Goal: Book appointment/travel/reservation

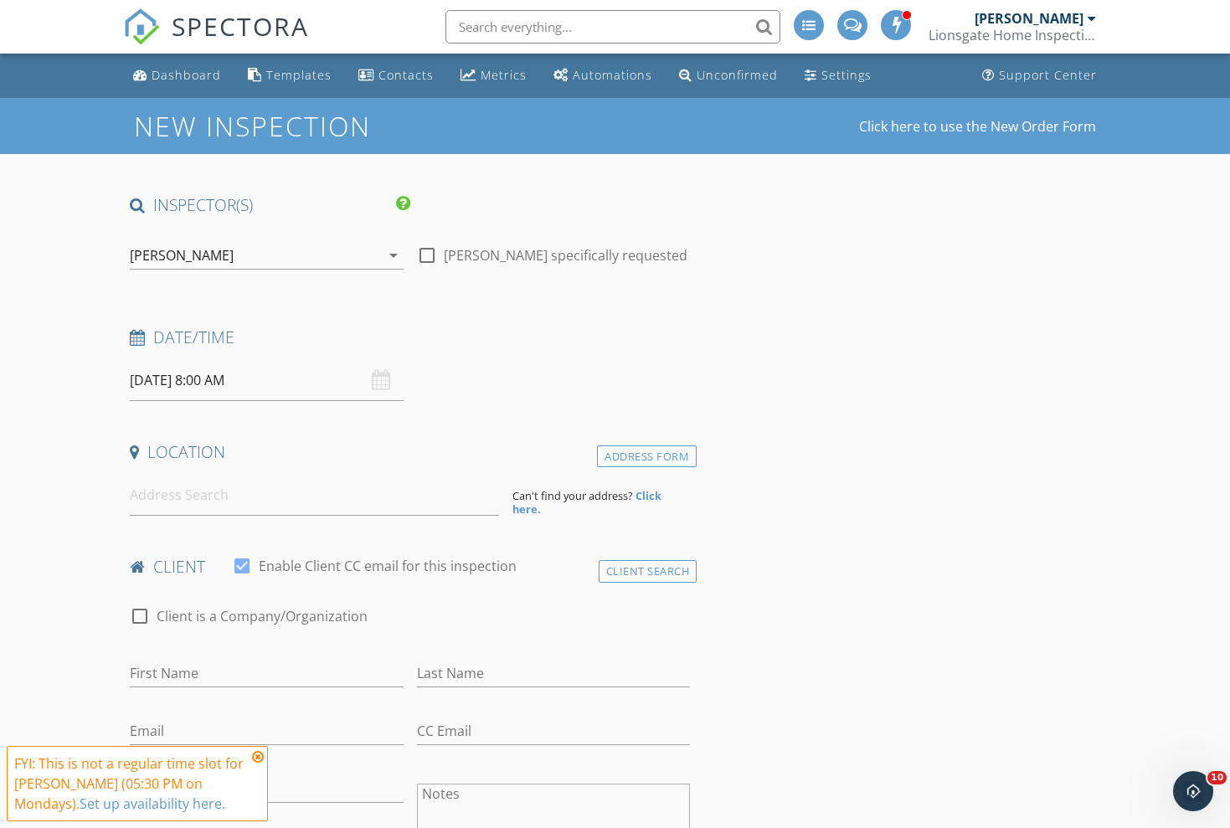
click at [427, 250] on div at bounding box center [427, 255] width 28 height 28
checkbox input "true"
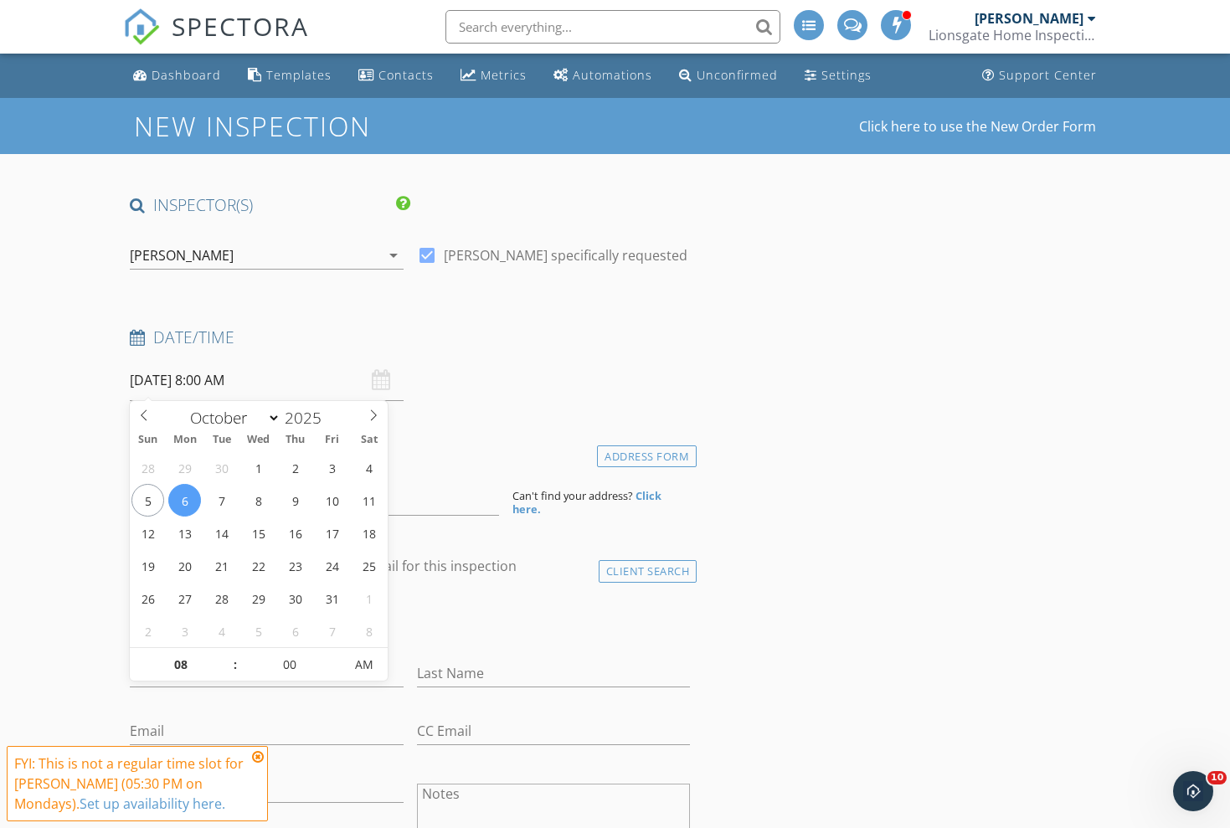
click at [302, 388] on input "[DATE] 8:00 AM" at bounding box center [267, 380] width 274 height 41
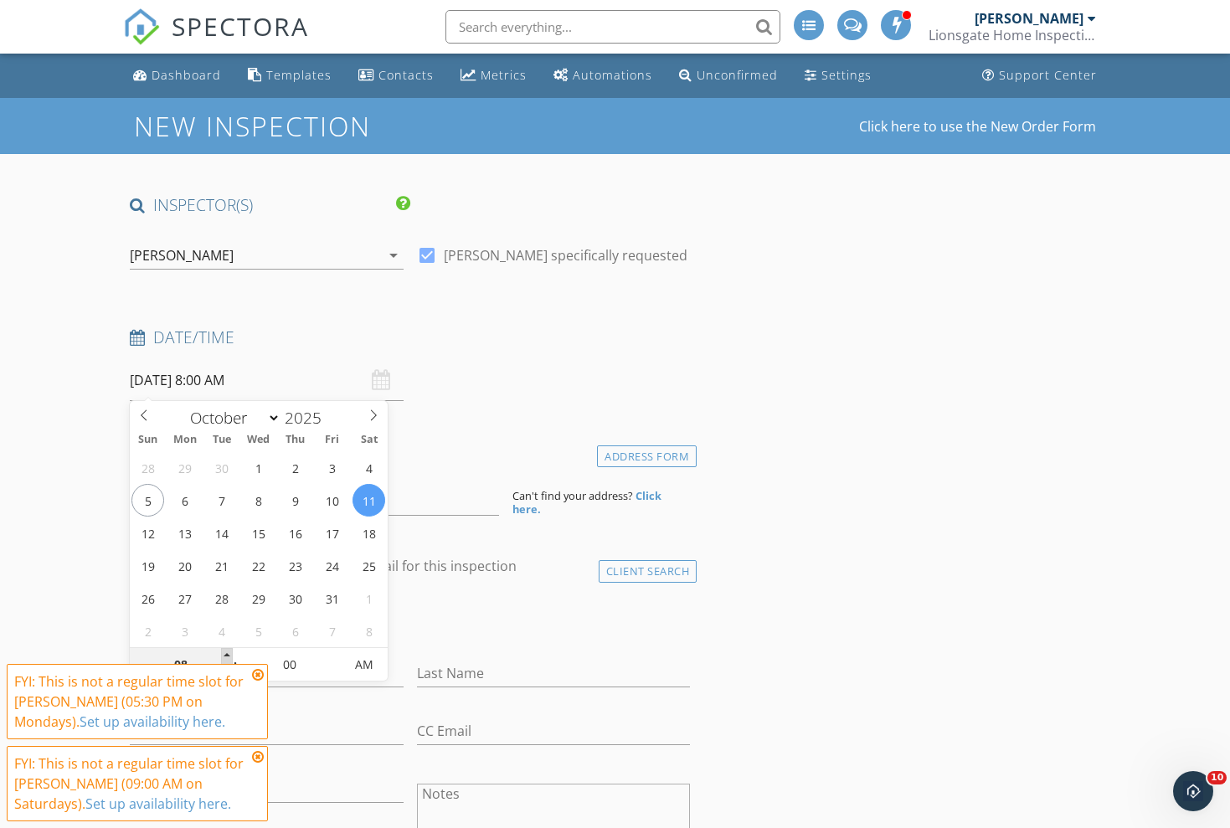
type input "[DATE] 9:00 AM"
type input "09"
click at [224, 654] on span at bounding box center [227, 656] width 12 height 17
click at [257, 672] on icon at bounding box center [258, 674] width 12 height 13
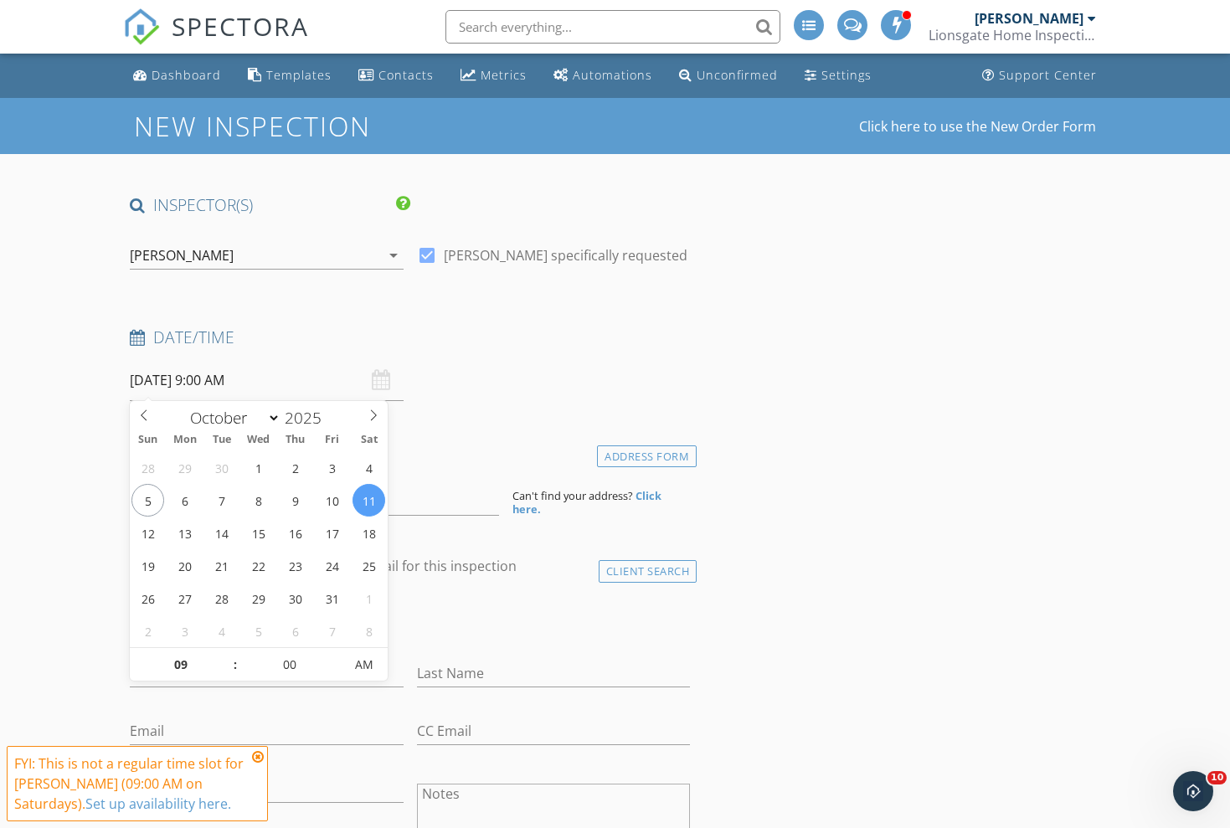
click at [280, 375] on input "[DATE] 9:00 AM" at bounding box center [267, 380] width 274 height 41
click at [594, 556] on h4 "client" at bounding box center [410, 567] width 561 height 22
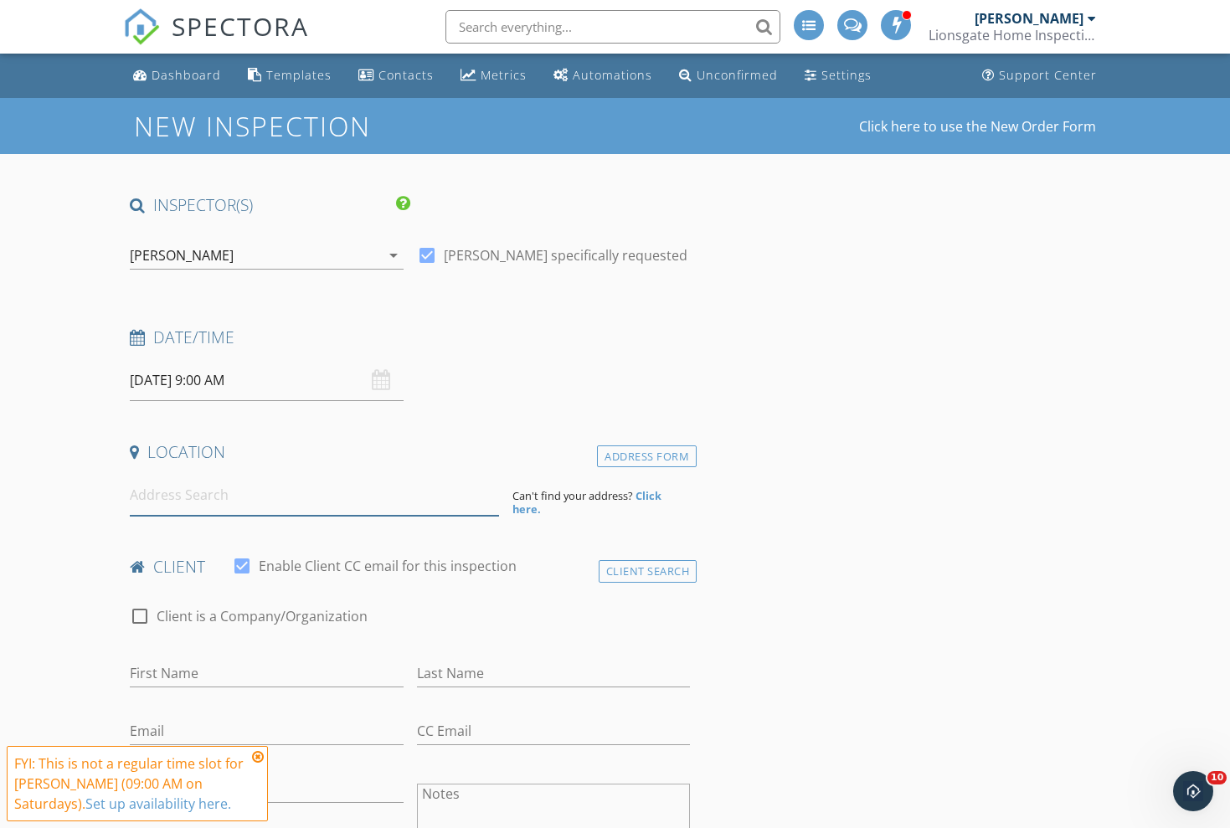
click at [241, 490] on input at bounding box center [314, 495] width 369 height 41
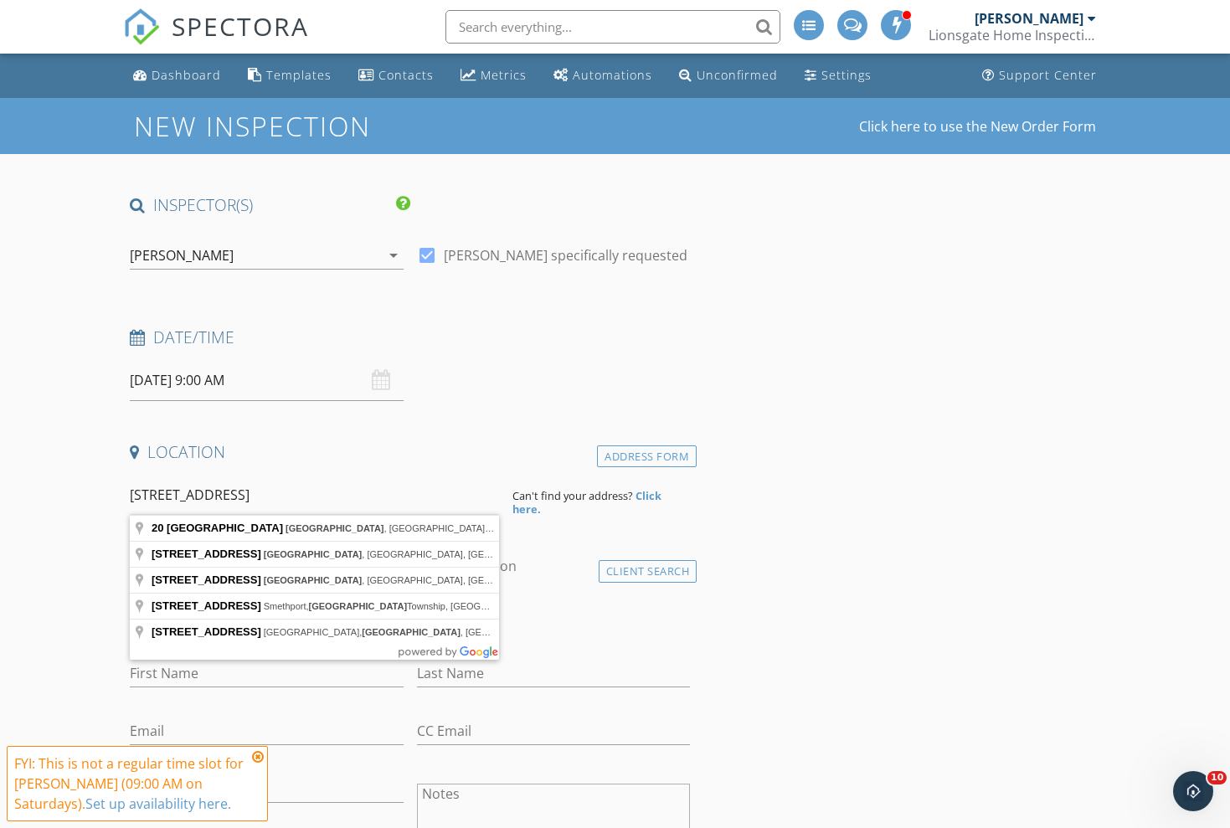
type input "[STREET_ADDRESS]"
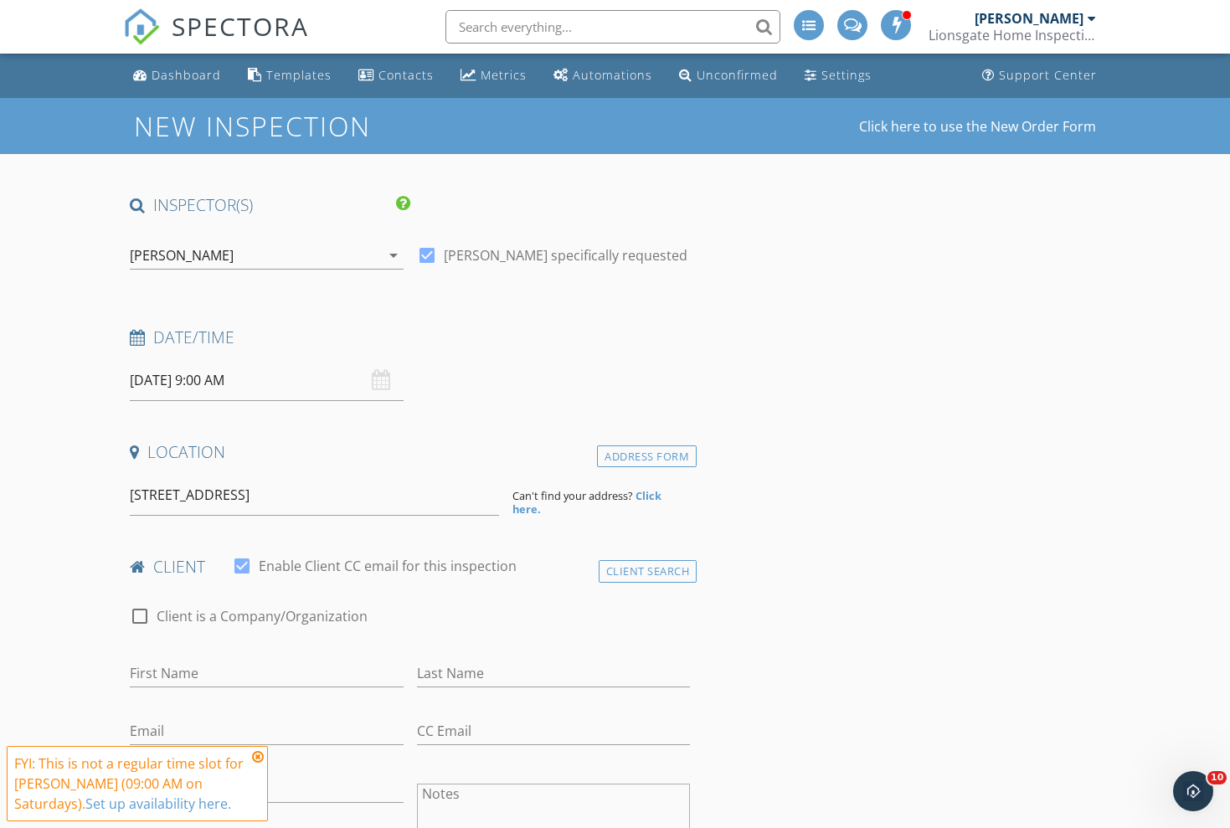
drag, startPoint x: 222, startPoint y: 507, endPoint x: 194, endPoint y: 534, distance: 38.5
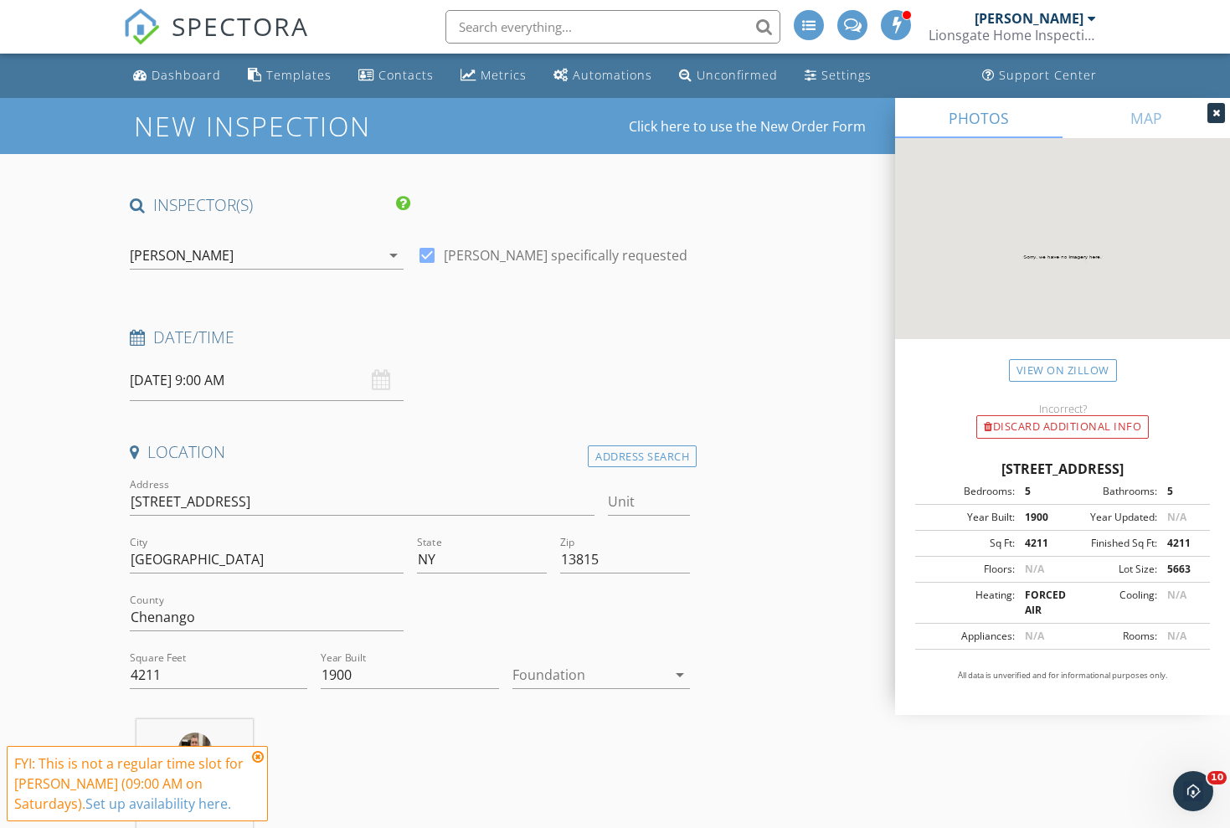
click at [608, 676] on div at bounding box center [589, 674] width 155 height 27
click at [584, 712] on div "Basement" at bounding box center [602, 720] width 152 height 20
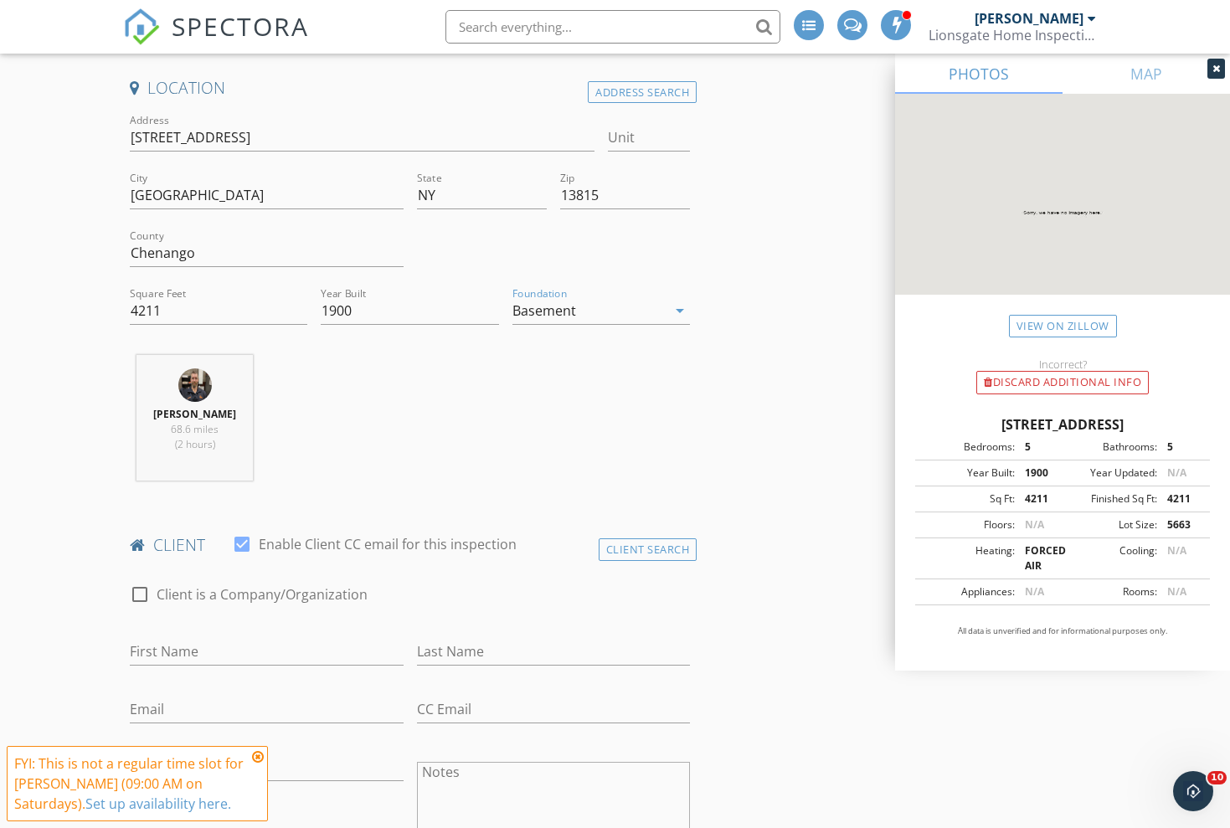
scroll to position [365, 0]
type input "[PERSON_NAME]"
type input "Potaczala"
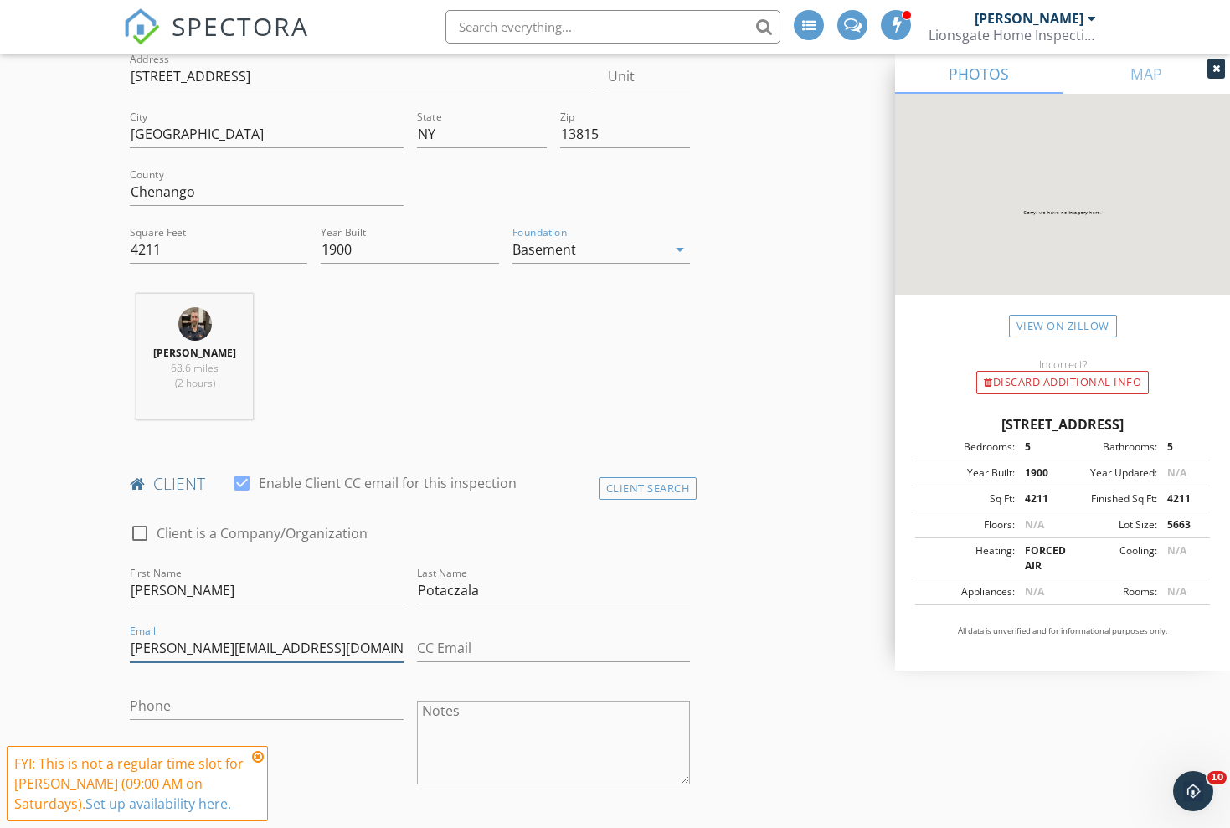
scroll to position [435, 0]
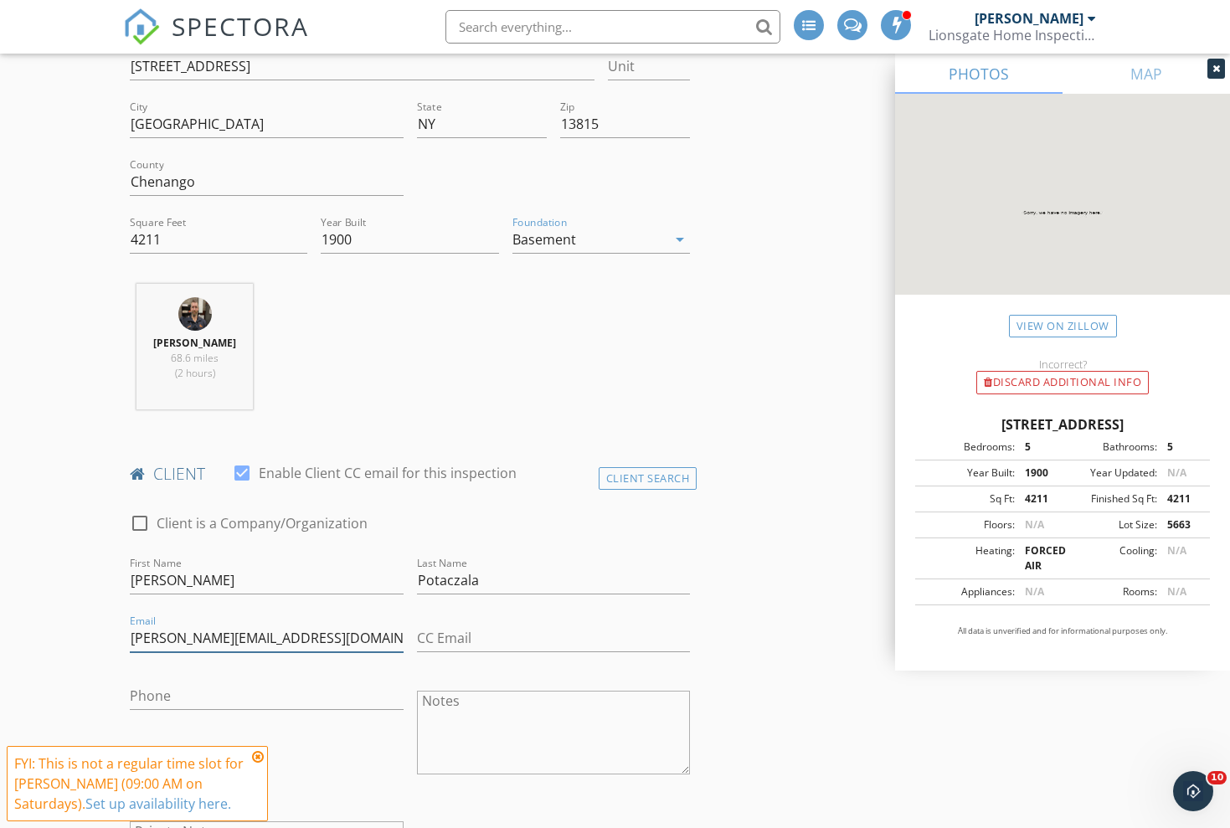
type input "[PERSON_NAME][EMAIL_ADDRESS][DOMAIN_NAME]"
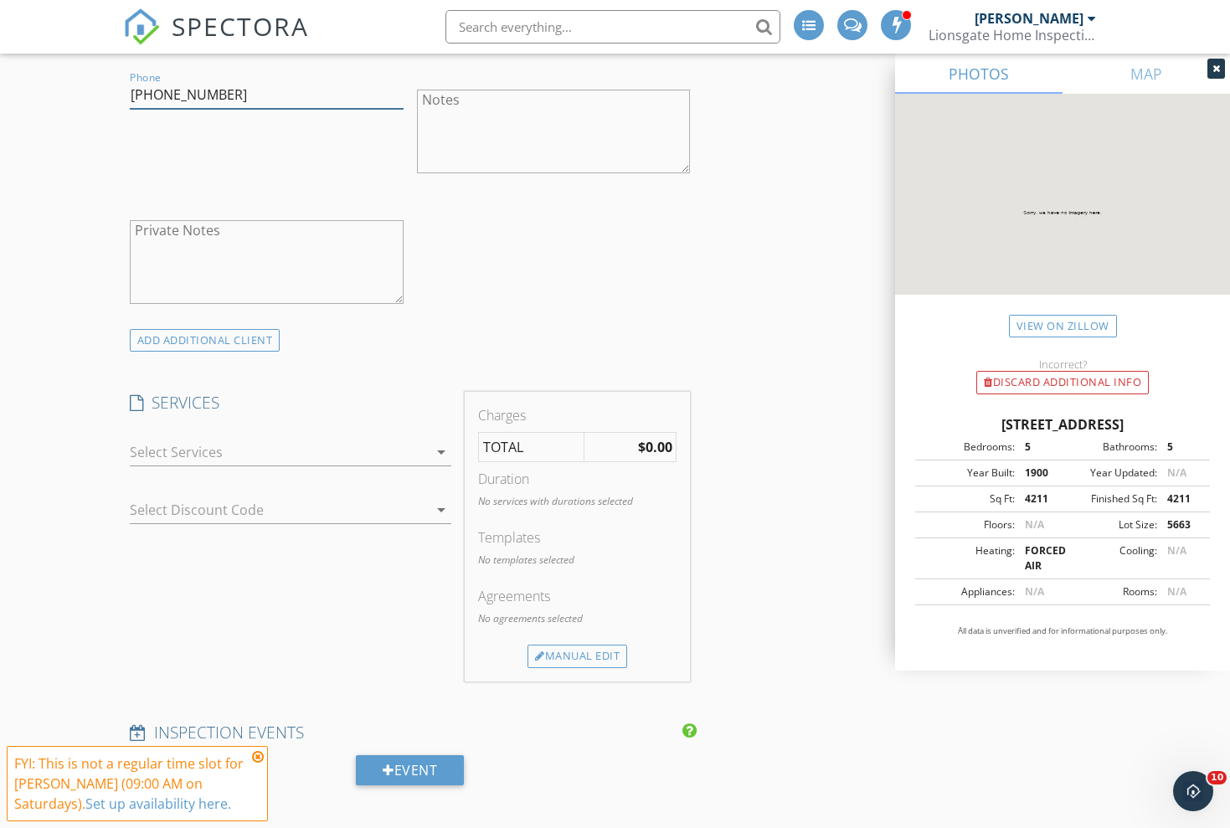
scroll to position [1038, 0]
type input "[PHONE_NUMBER]"
click at [412, 450] on div at bounding box center [279, 450] width 298 height 27
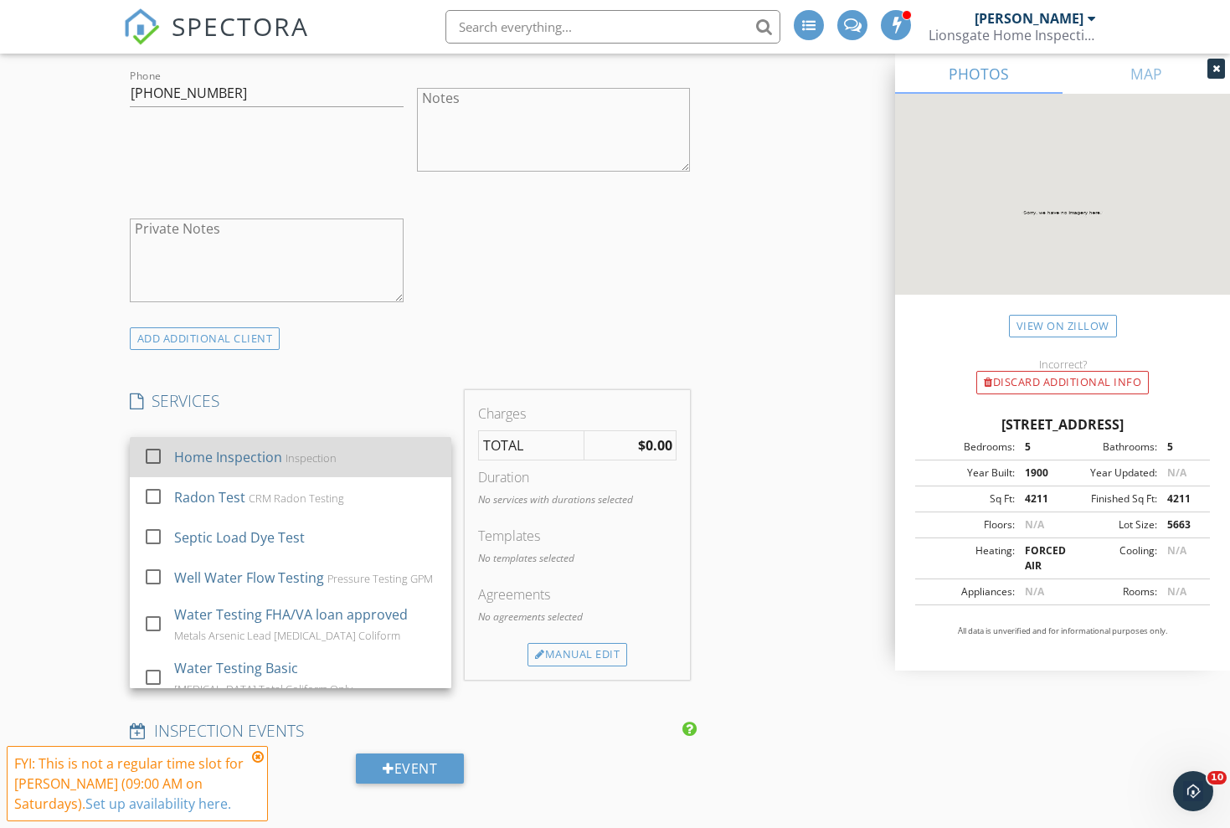
click at [177, 452] on div "Home Inspection" at bounding box center [228, 457] width 108 height 20
checkbox input "true"
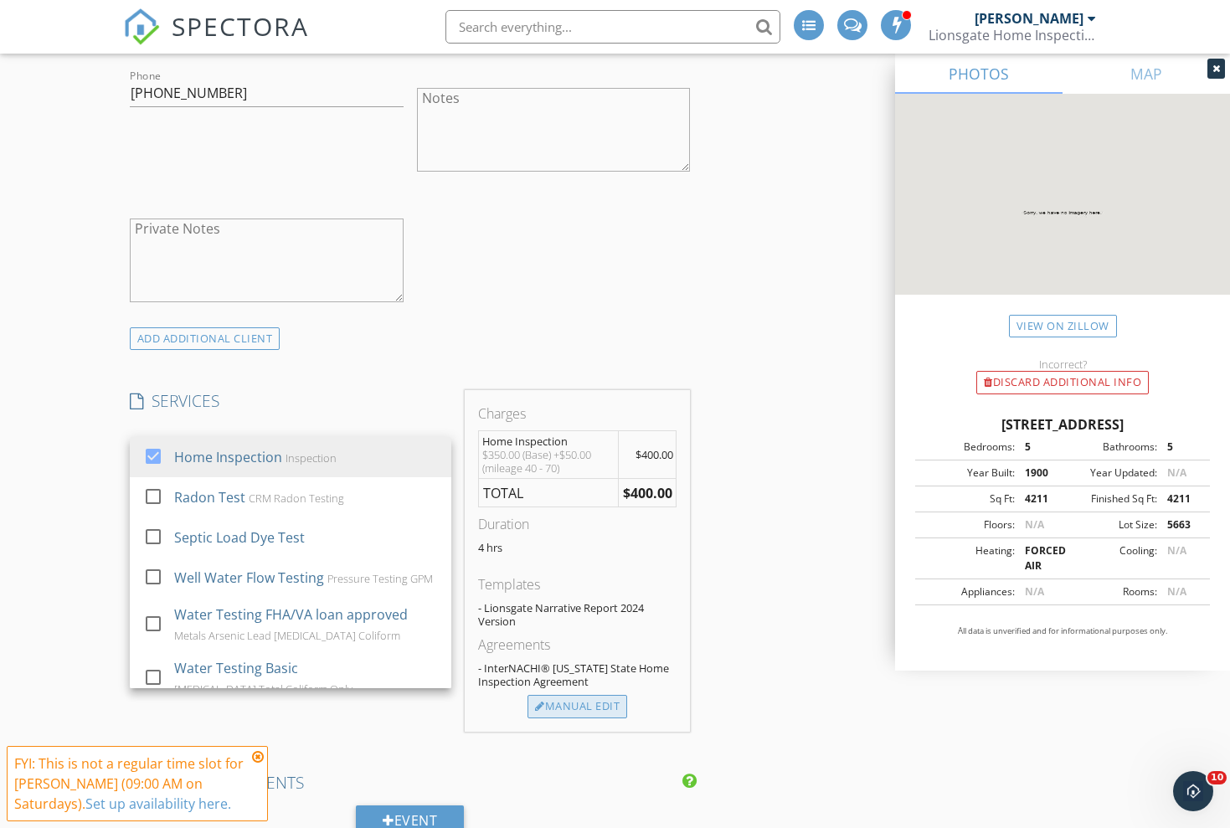
click at [572, 707] on div "Manual Edit" at bounding box center [577, 706] width 100 height 23
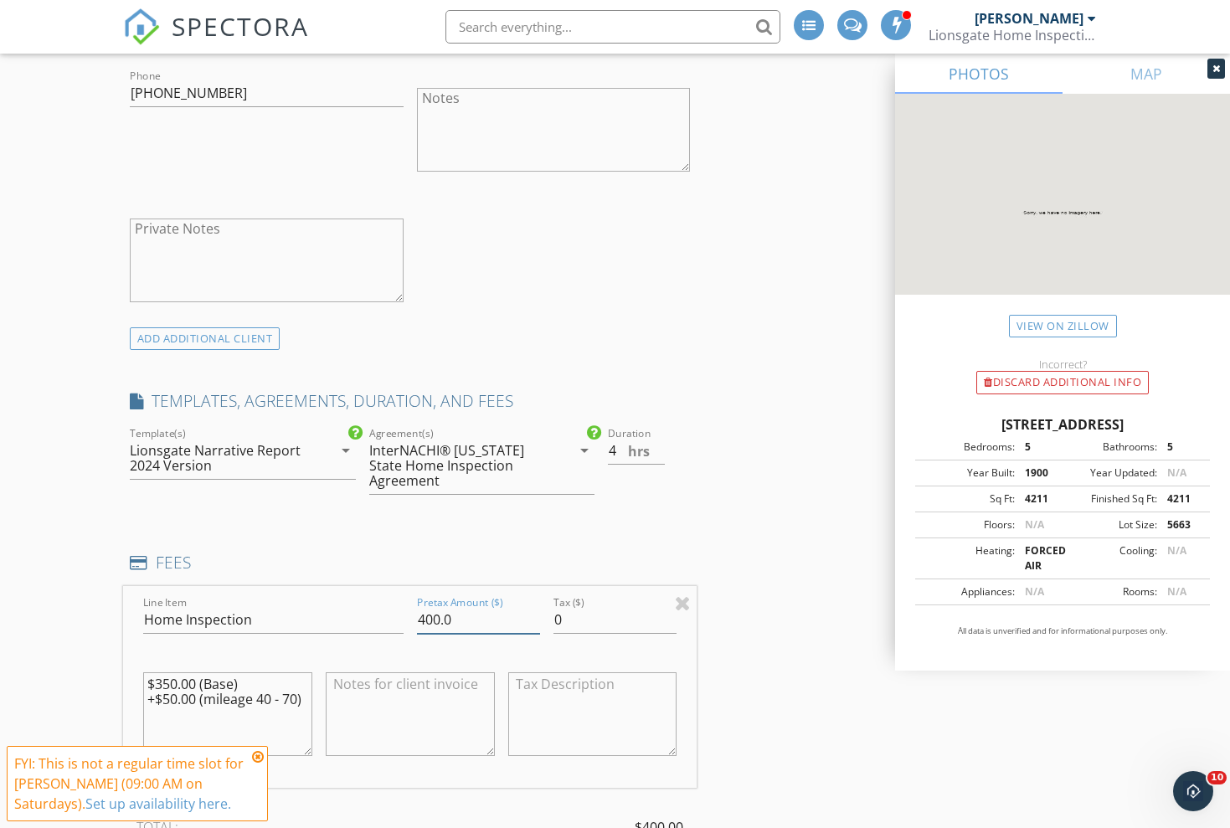
click at [429, 606] on input "400.0" at bounding box center [478, 620] width 123 height 28
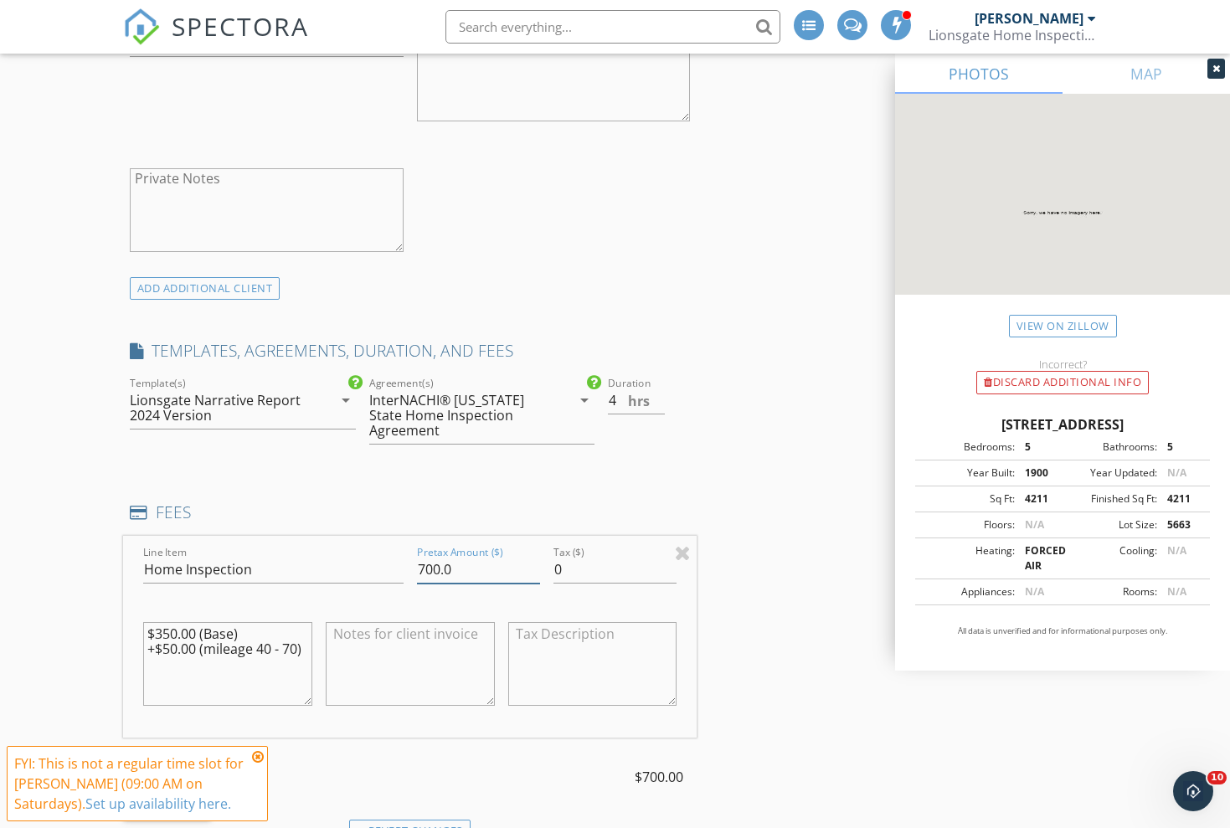
scroll to position [1098, 0]
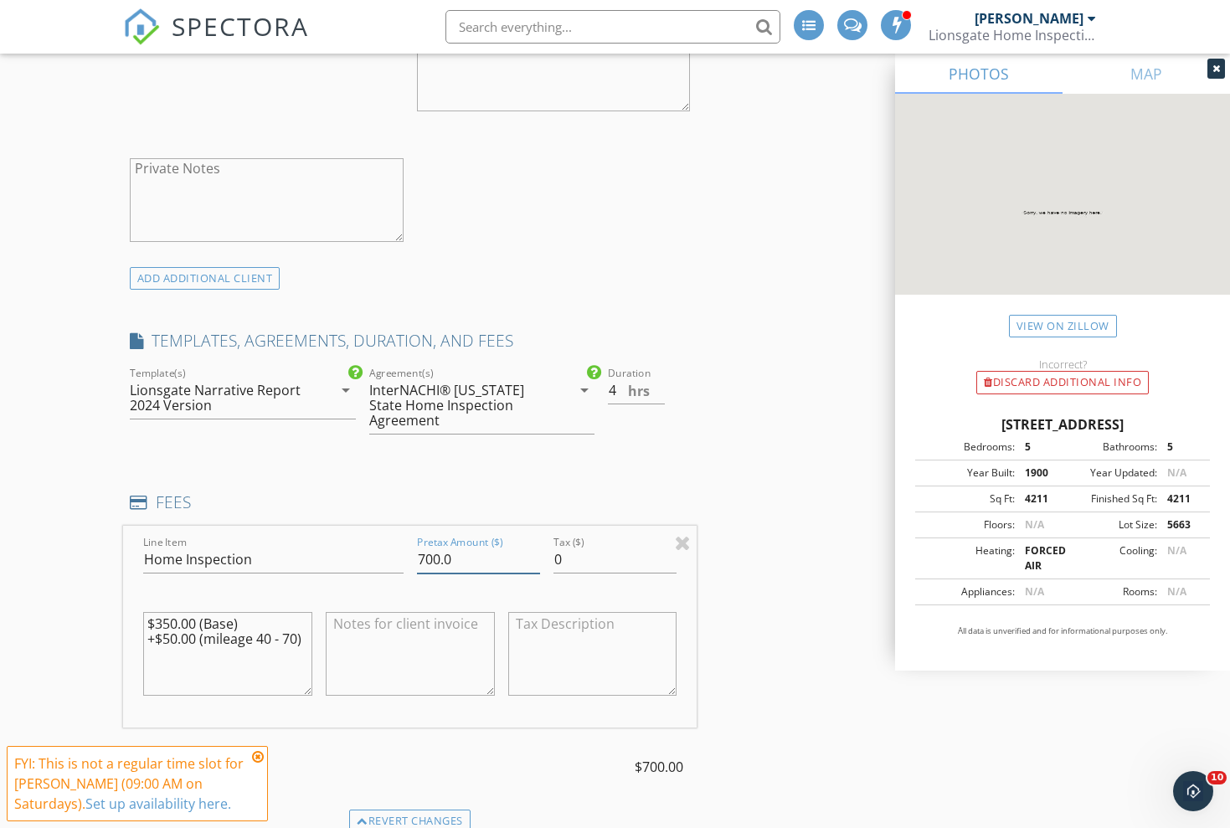
type input "700.0"
drag, startPoint x: 301, startPoint y: 620, endPoint x: 160, endPoint y: 599, distance: 143.0
click at [160, 612] on textarea "$350.00 (Base) +$50.00 (mileage 40 - 70)" at bounding box center [227, 654] width 169 height 84
type textarea "$"
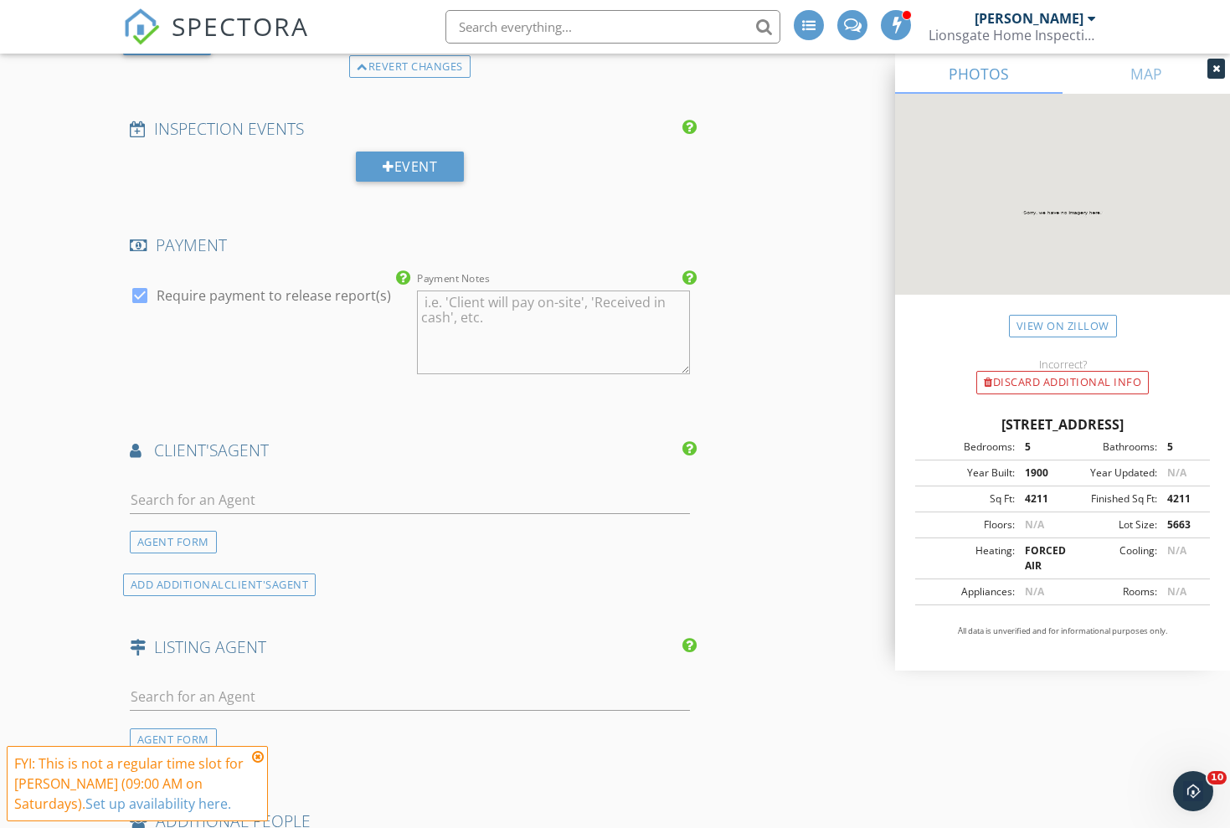
scroll to position [1858, 0]
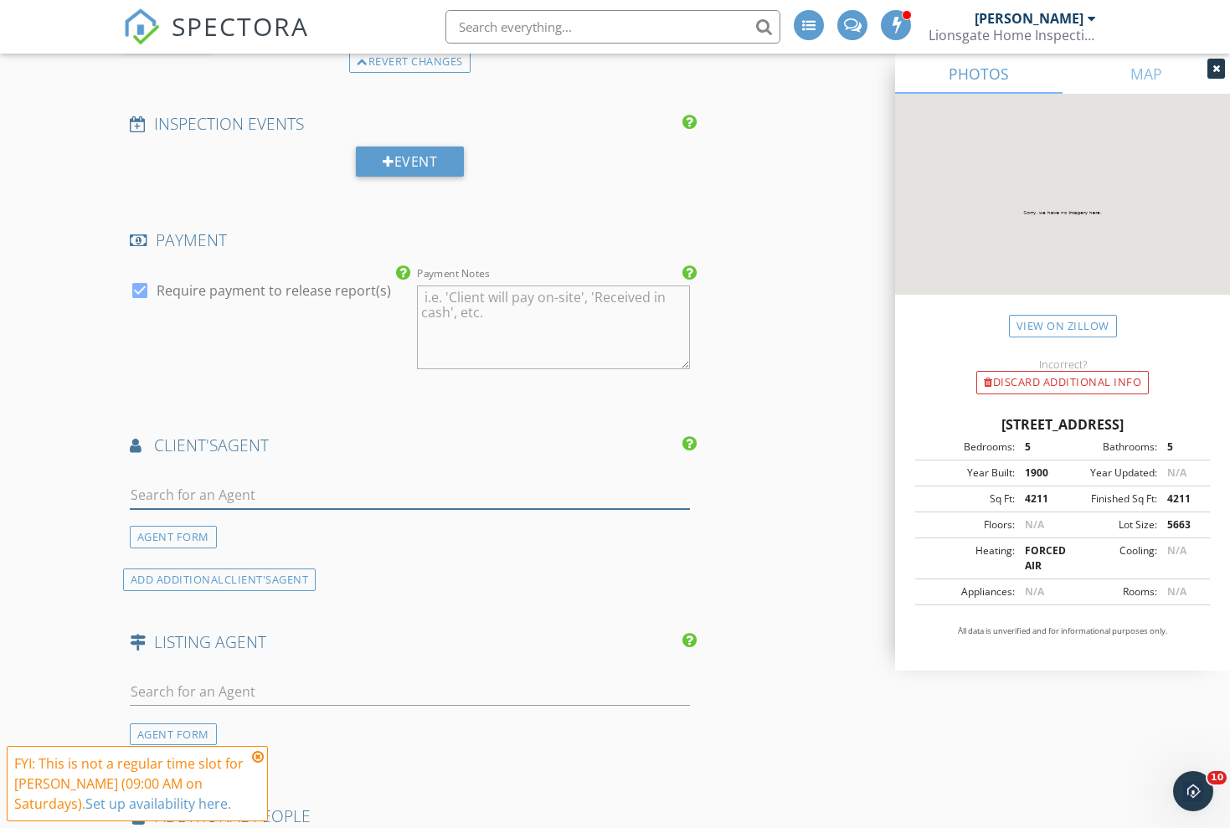
click at [175, 481] on input "text" at bounding box center [410, 495] width 561 height 28
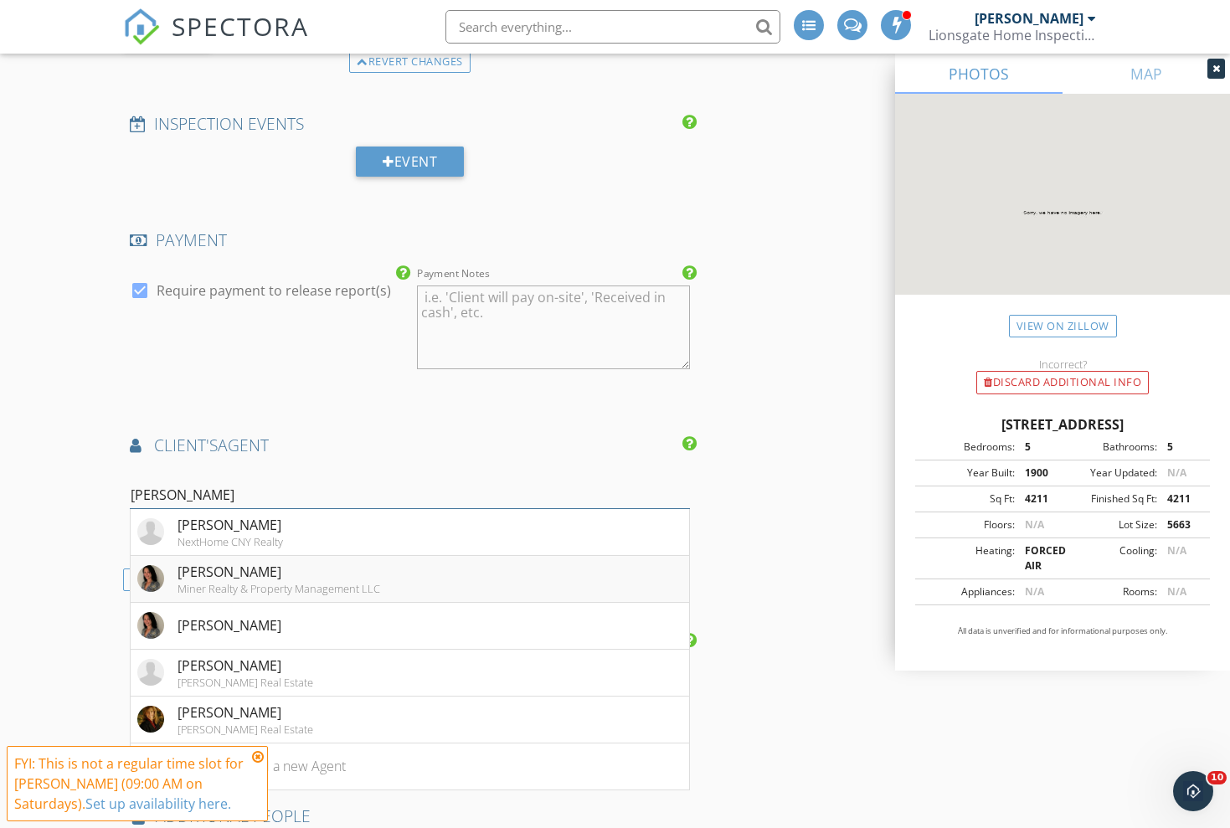
type input "[PERSON_NAME]"
click at [249, 562] on div "[PERSON_NAME]" at bounding box center [278, 572] width 203 height 20
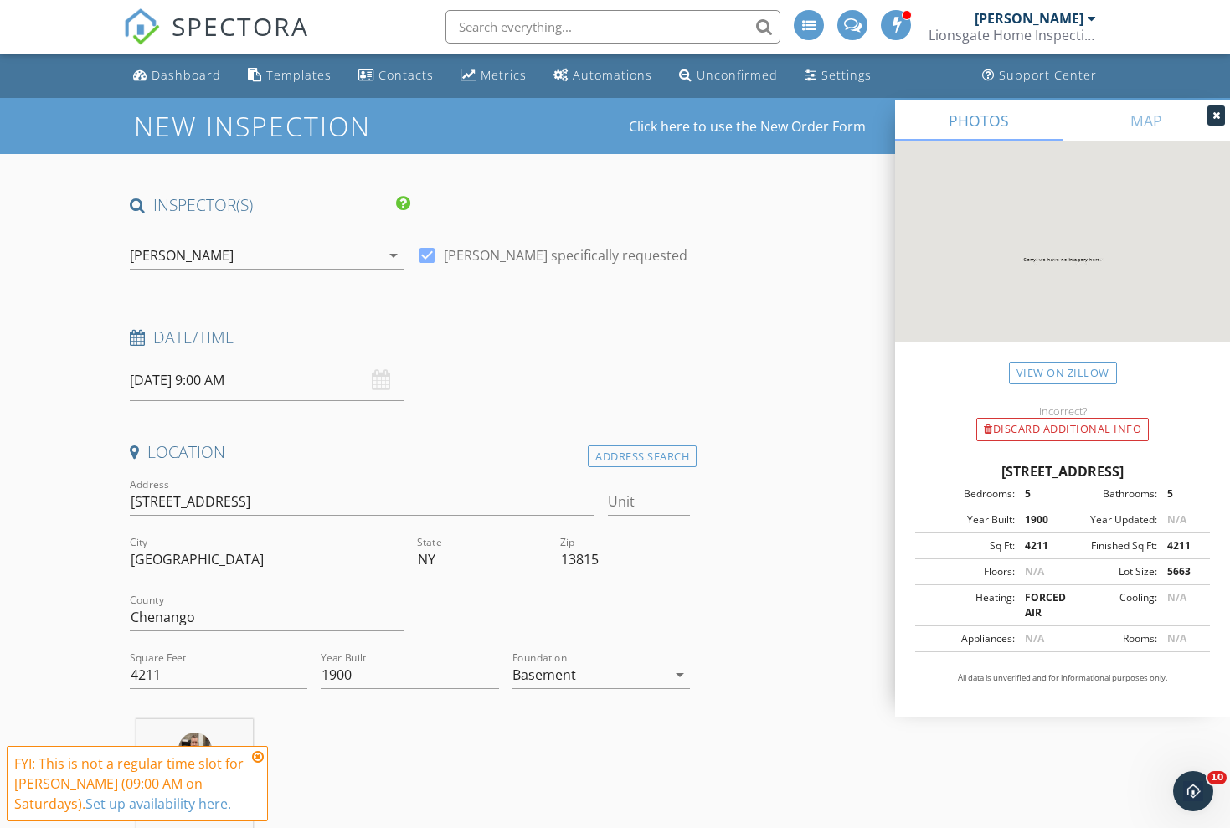
scroll to position [0, 0]
click at [260, 758] on icon at bounding box center [258, 756] width 12 height 13
